Goal: Find specific page/section: Find specific page/section

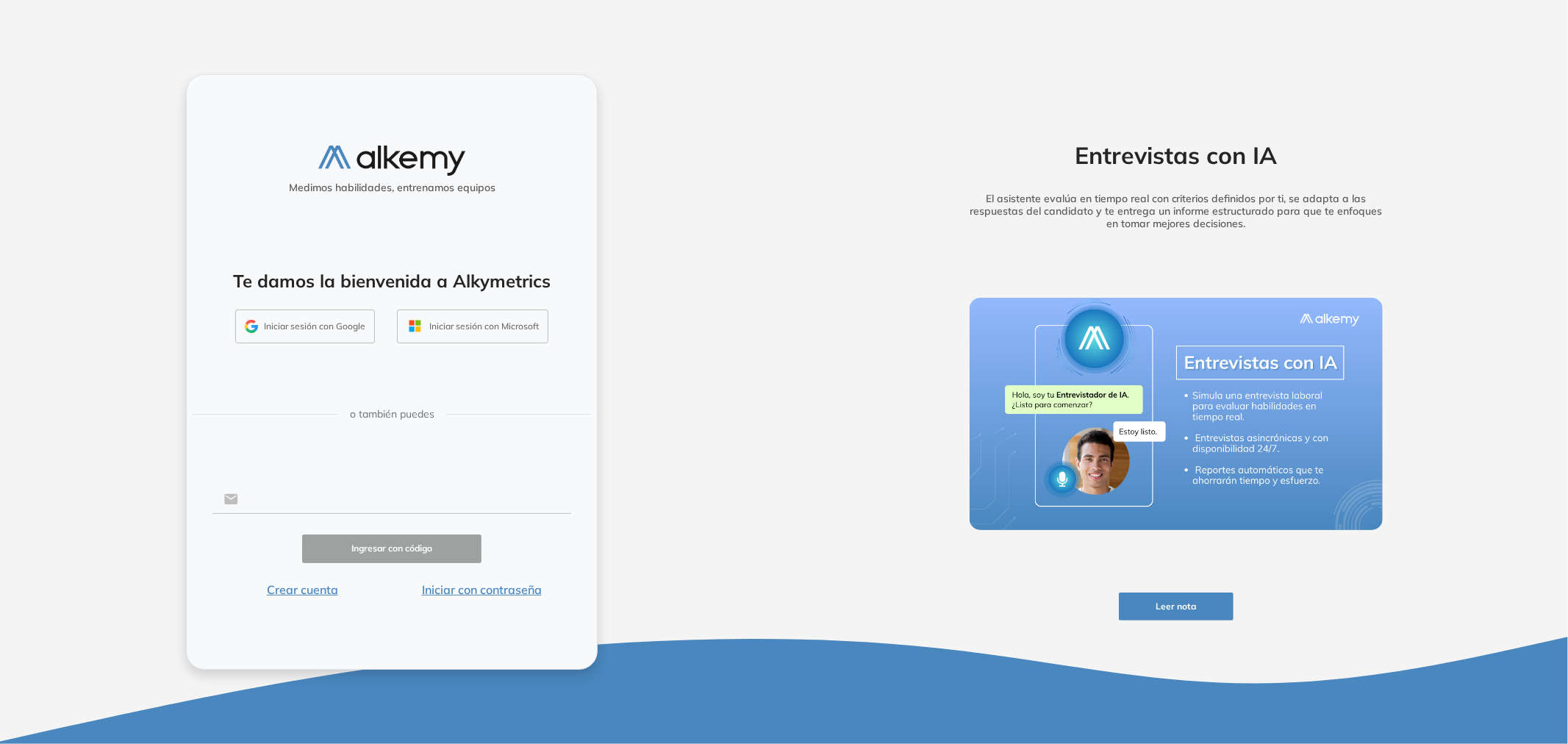
click at [383, 502] on input "text" at bounding box center [405, 499] width 333 height 28
type input "**********"
click at [358, 324] on button "Iniciar sesión con Google" at bounding box center [305, 326] width 140 height 33
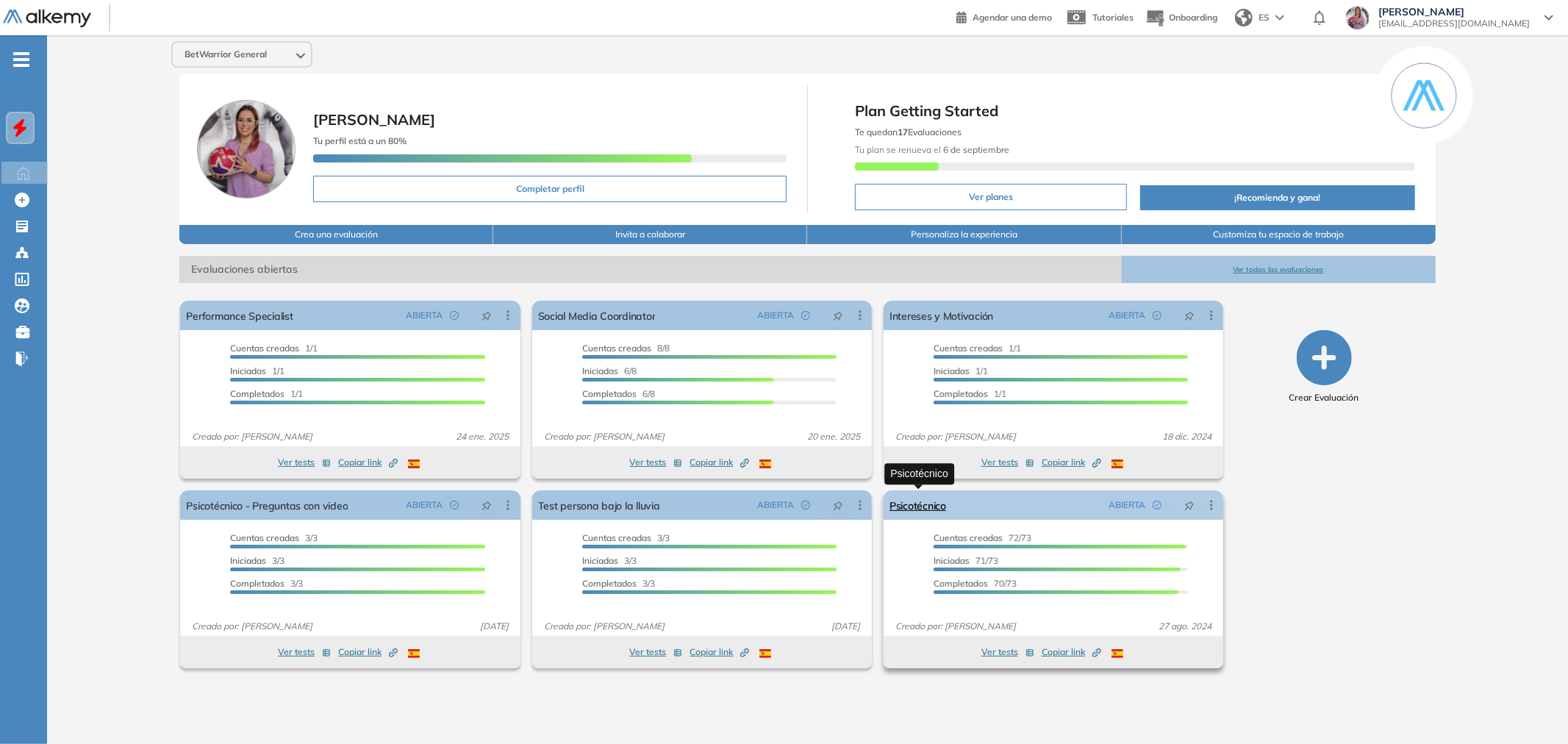
click at [928, 504] on link "Psicotécnico" at bounding box center [918, 505] width 57 height 30
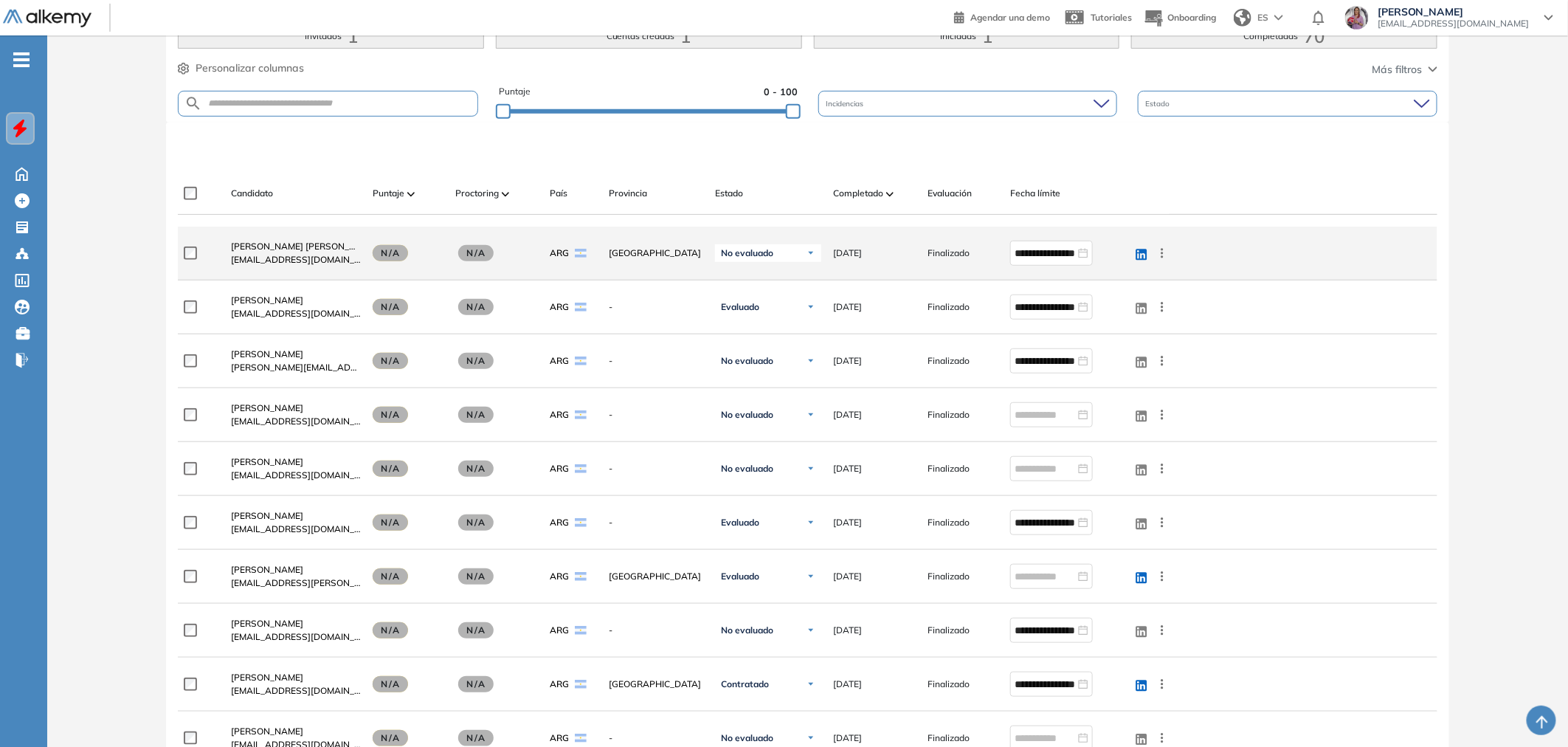
scroll to position [246, 0]
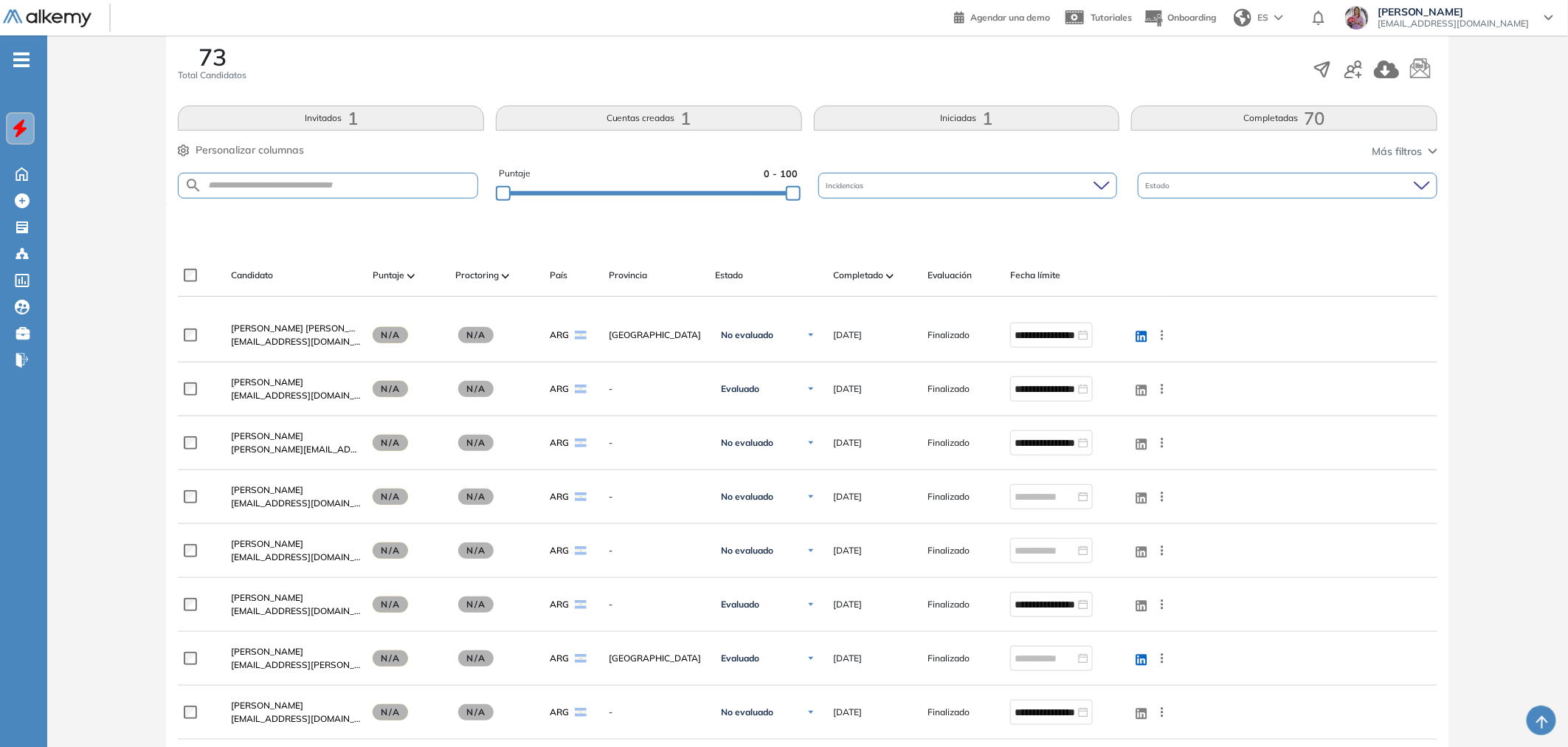
click at [956, 117] on button "Iniciadas 1" at bounding box center [967, 118] width 306 height 25
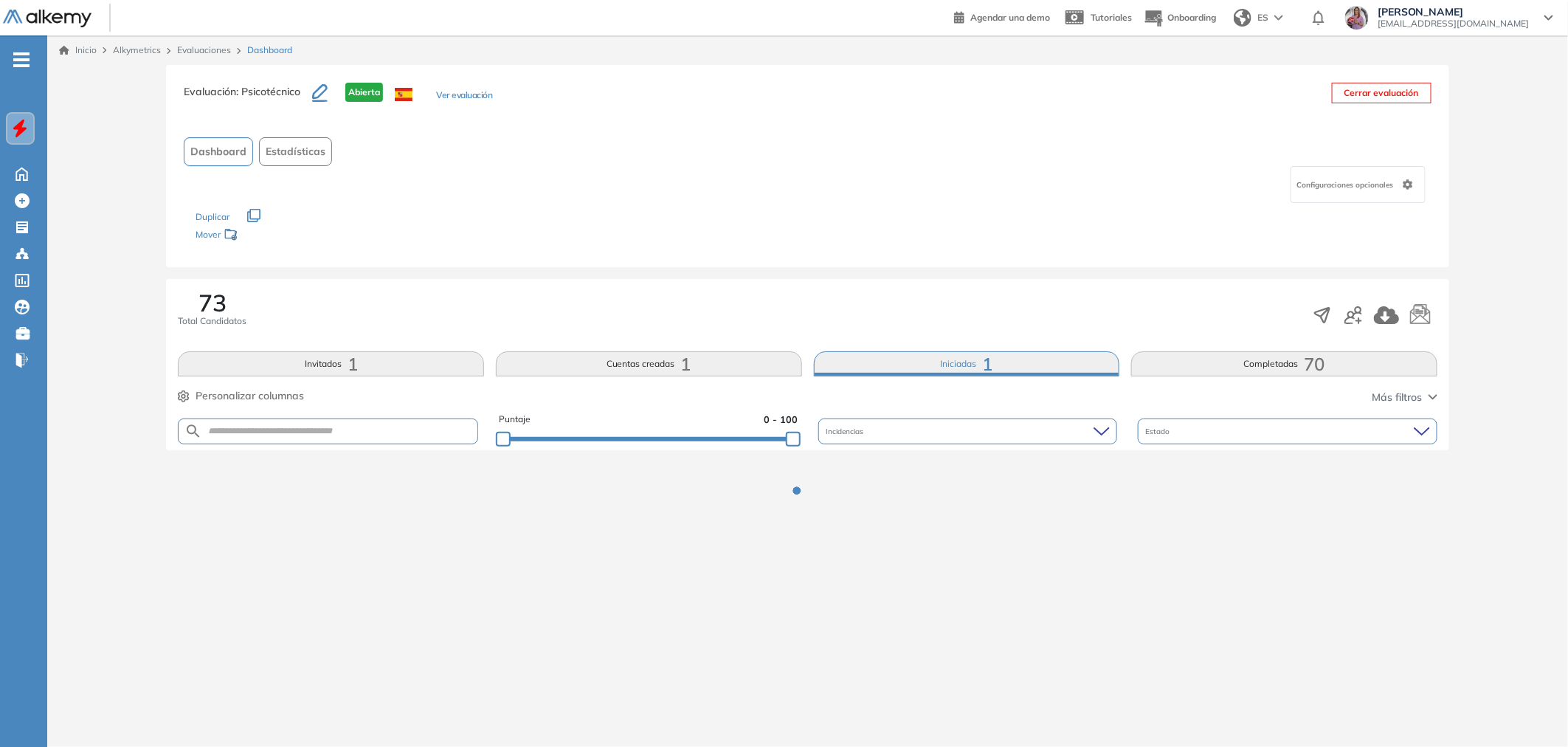
scroll to position [0, 0]
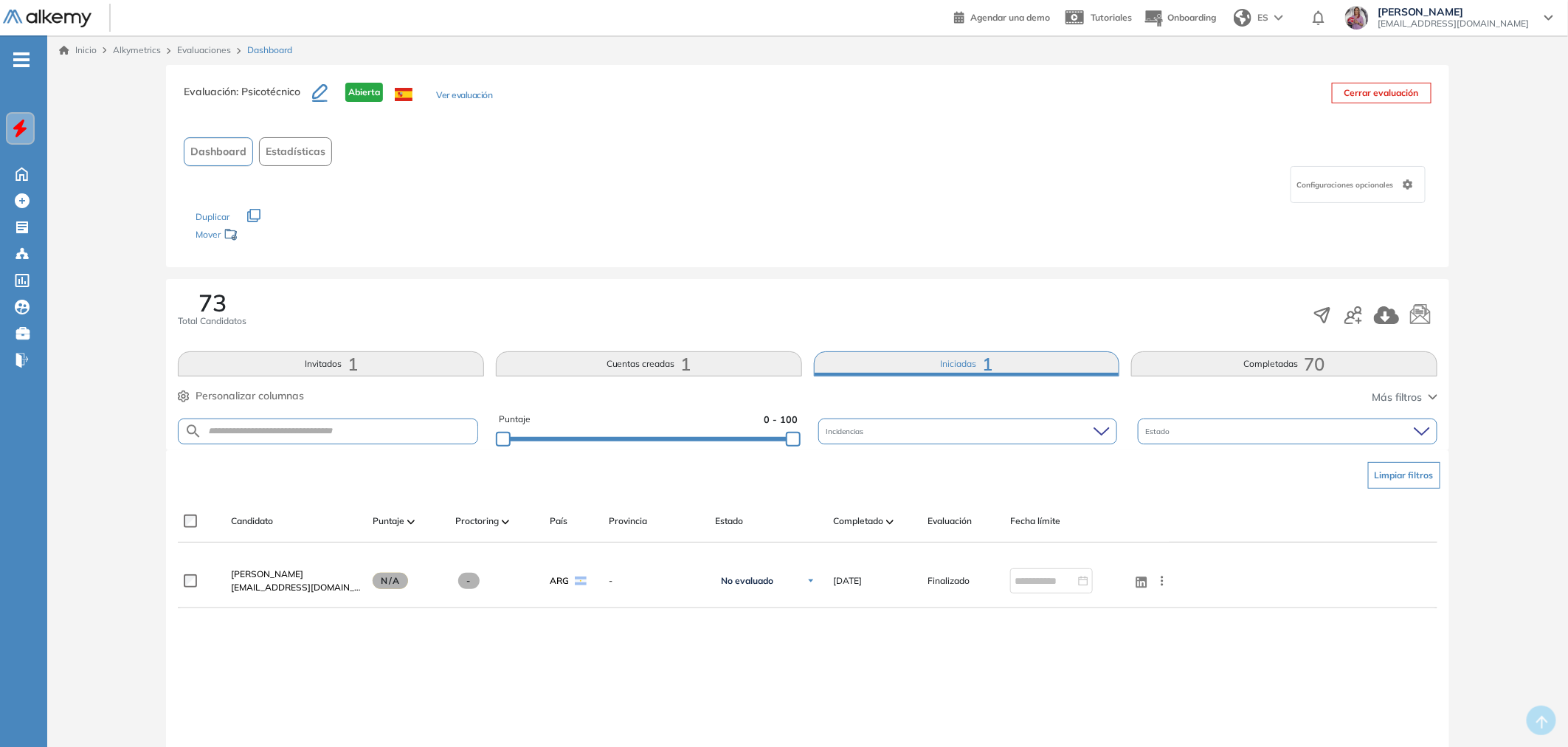
click at [1221, 363] on button "Completadas 70" at bounding box center [1284, 364] width 306 height 25
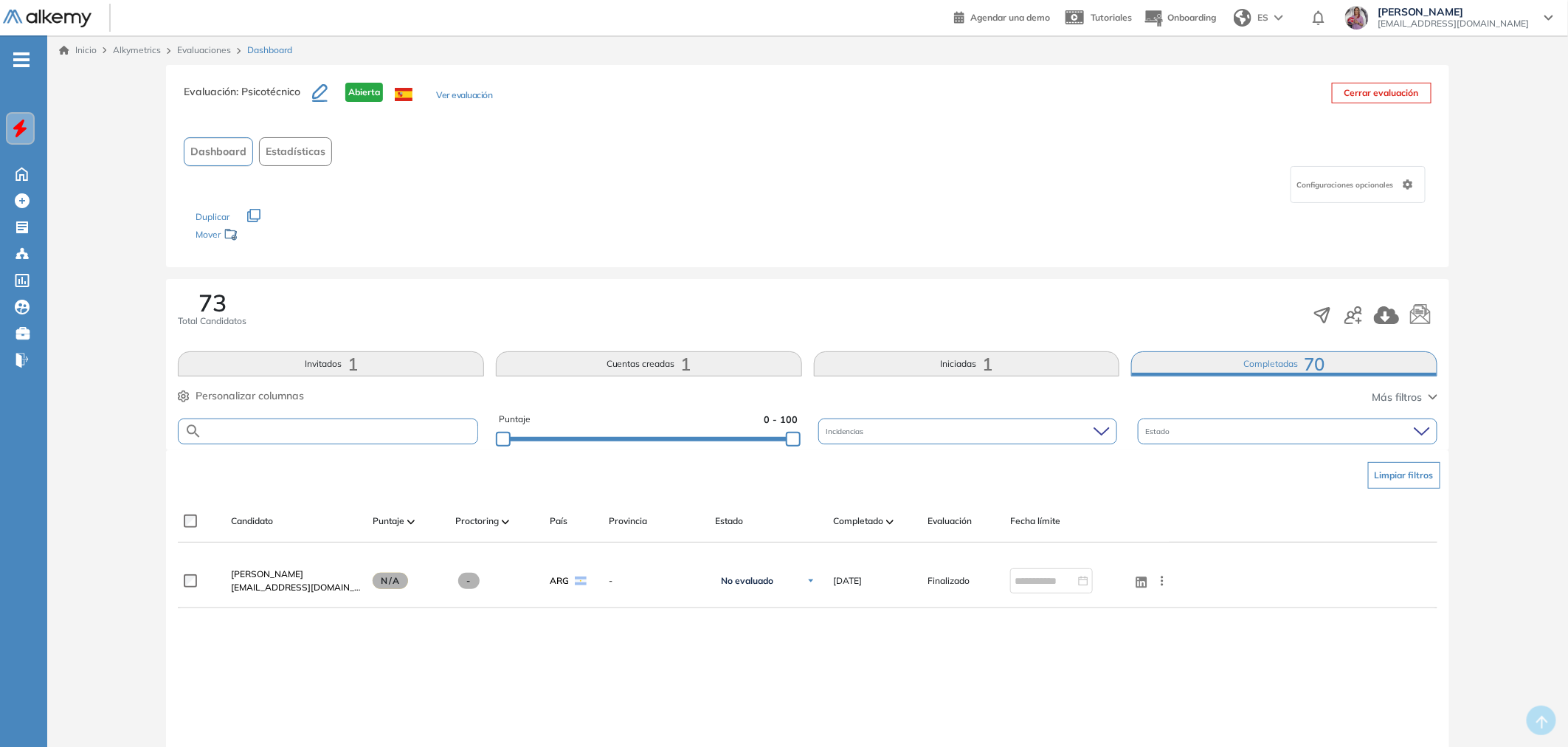
click at [279, 430] on input "text" at bounding box center [340, 431] width 276 height 11
click at [296, 436] on input "text" at bounding box center [340, 431] width 276 height 11
type input "******"
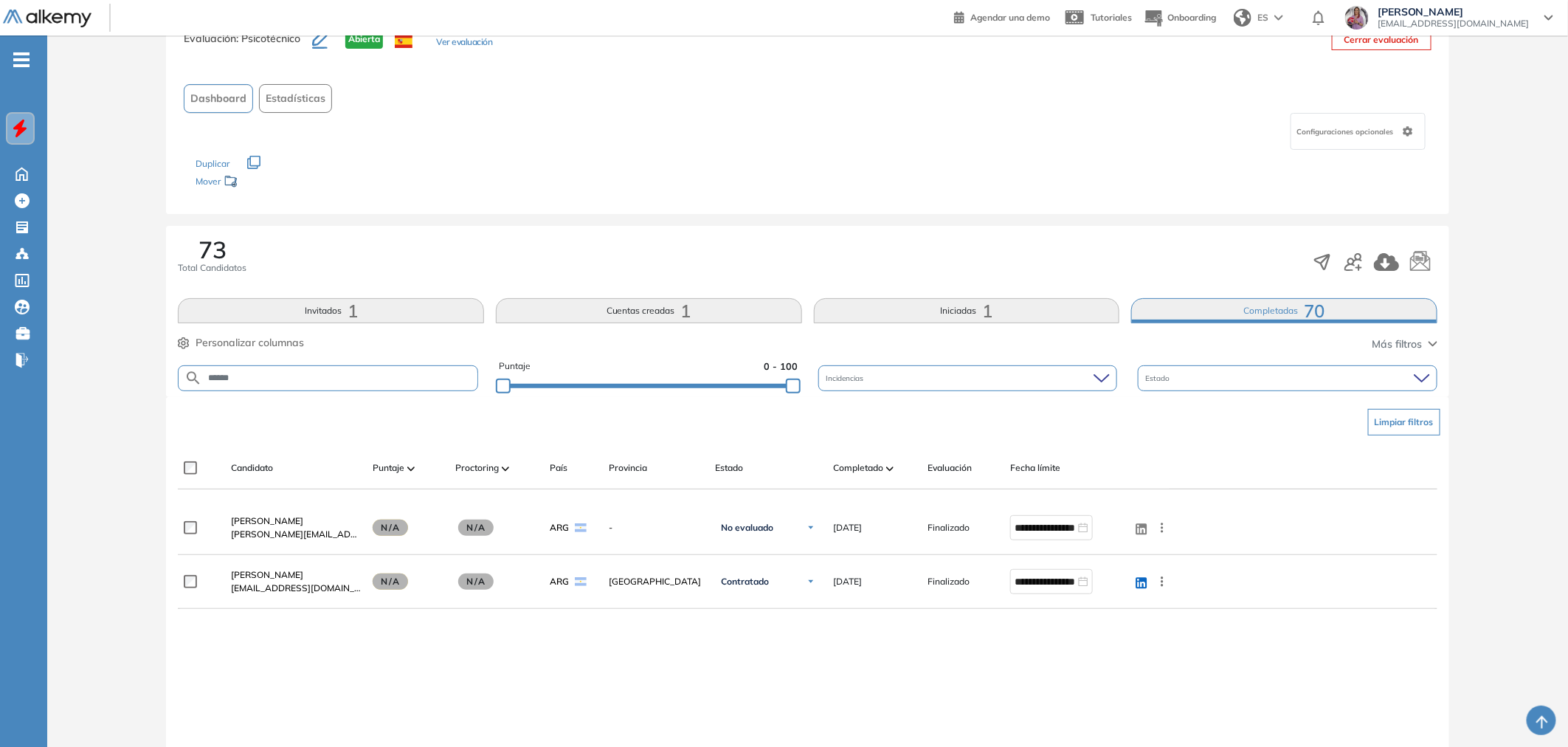
scroll to position [82, 0]
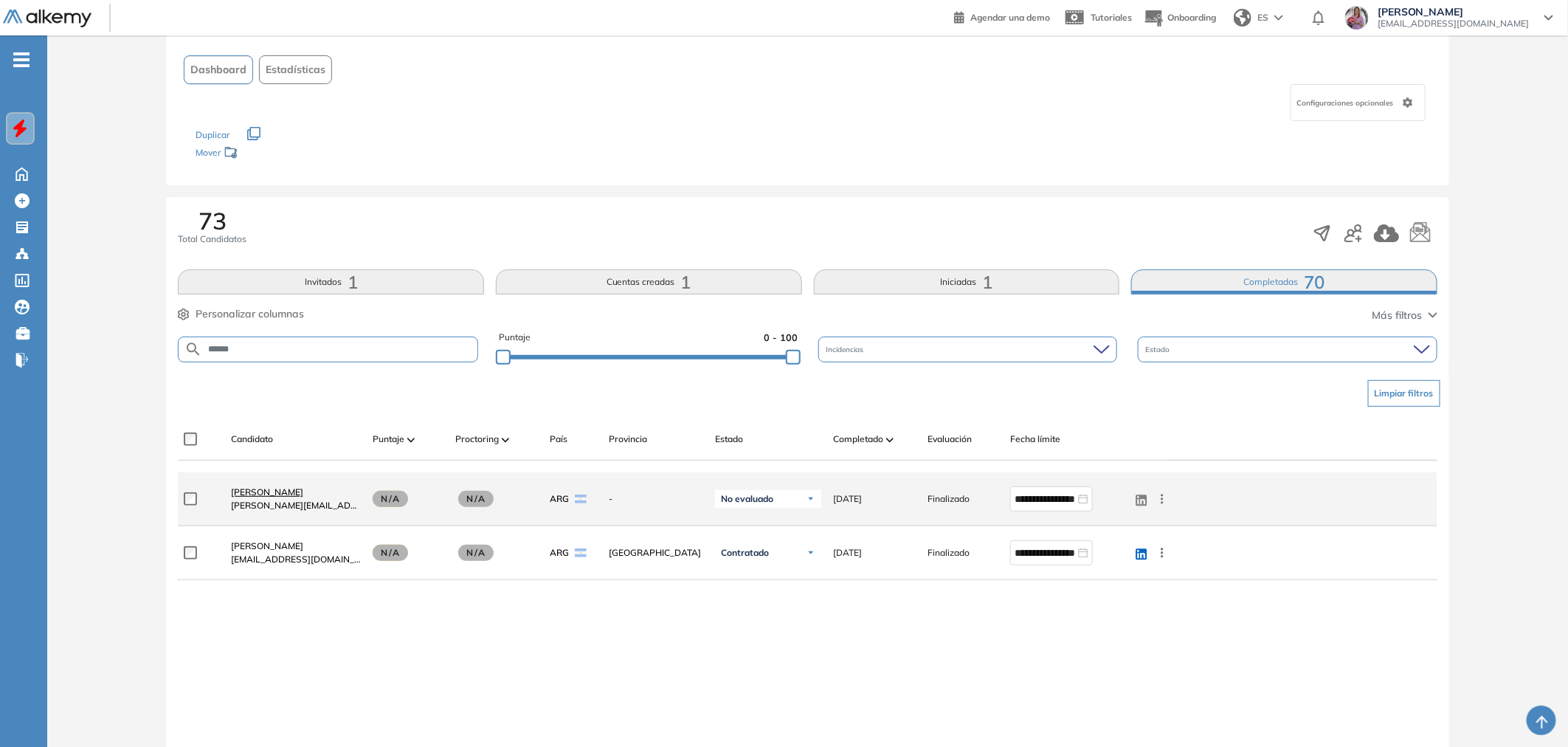
click at [276, 490] on span "[PERSON_NAME]" at bounding box center [267, 491] width 72 height 11
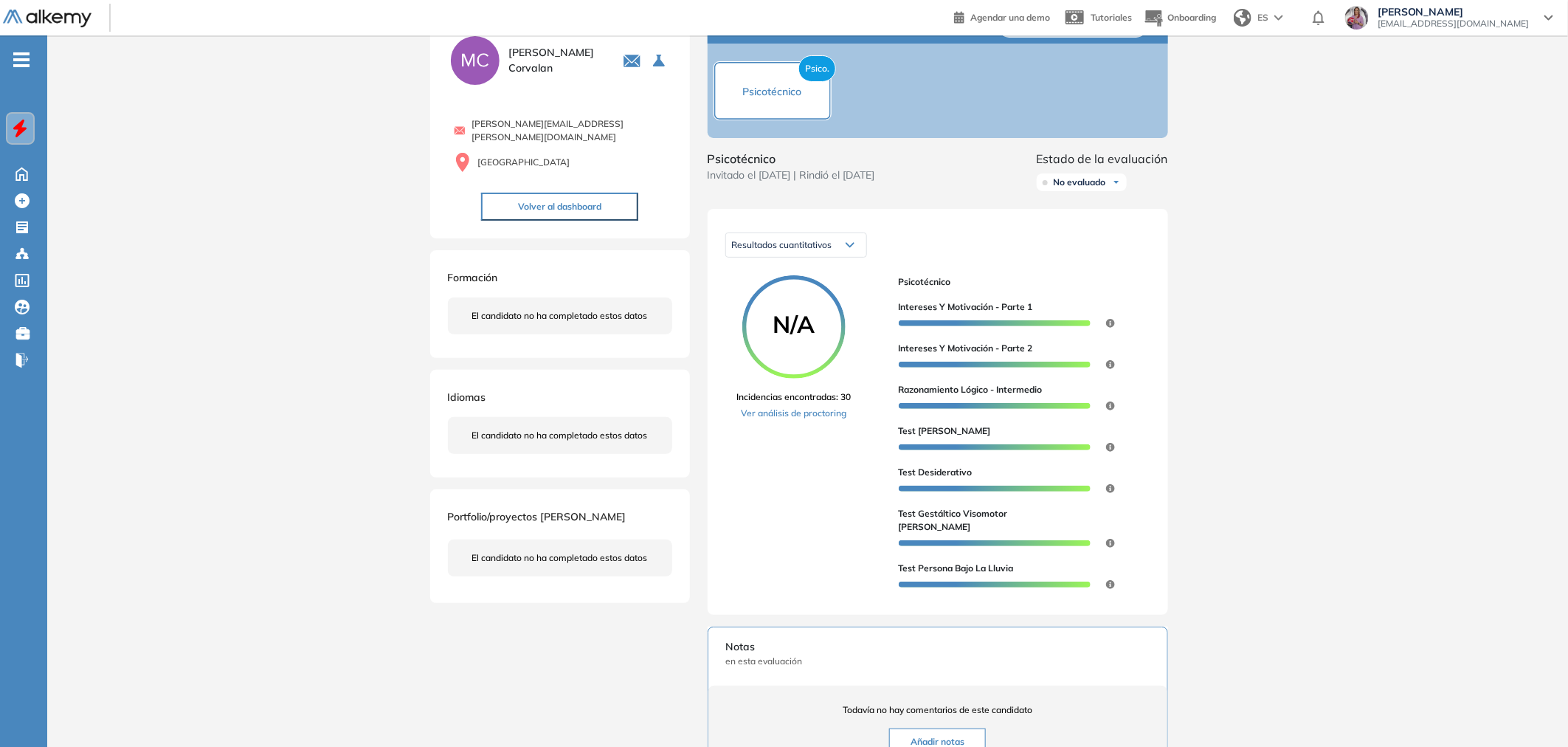
scroll to position [82, 0]
